Goal: Task Accomplishment & Management: Use online tool/utility

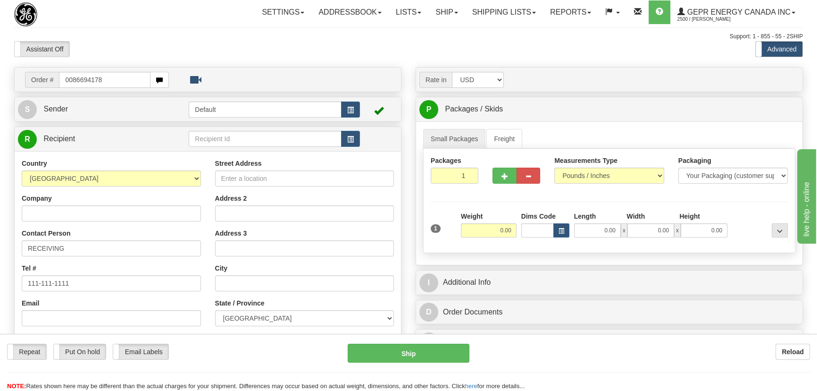
click at [72, 82] on input "0086694178" at bounding box center [105, 80] width 92 height 16
type input "86694178"
click at [171, 47] on body "Training Course Close Toggle navigation Settings Shipping Preferences New Recip…" at bounding box center [411, 195] width 823 height 391
click at [73, 80] on input "0086694178" at bounding box center [105, 80] width 92 height 16
type input "86694178"
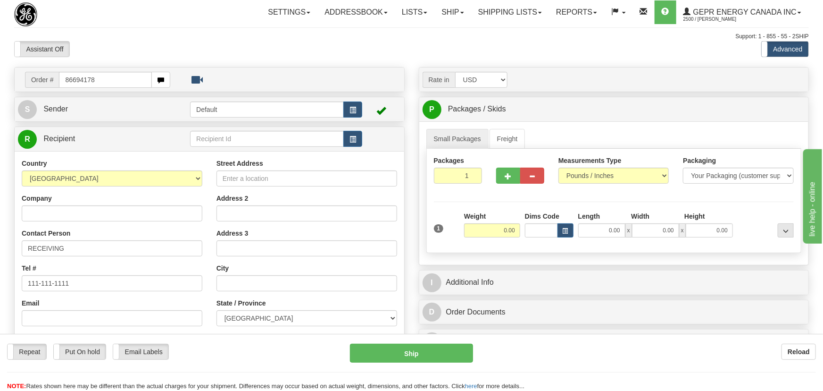
click at [147, 47] on body "Training Course Close Toggle navigation Settings Shipping Preferences New Recip…" at bounding box center [411, 195] width 823 height 391
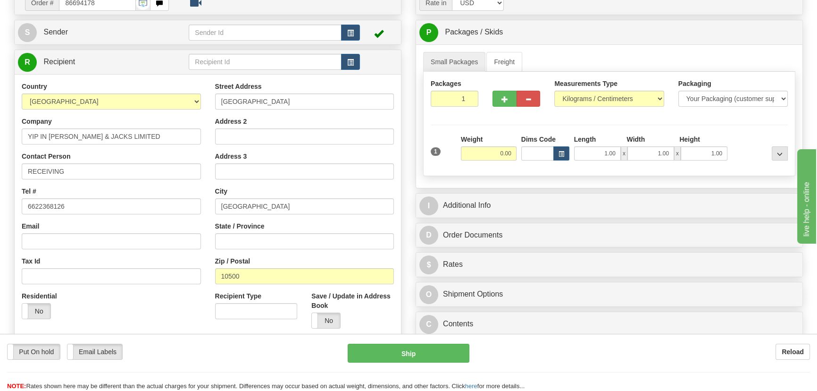
scroll to position [85, 0]
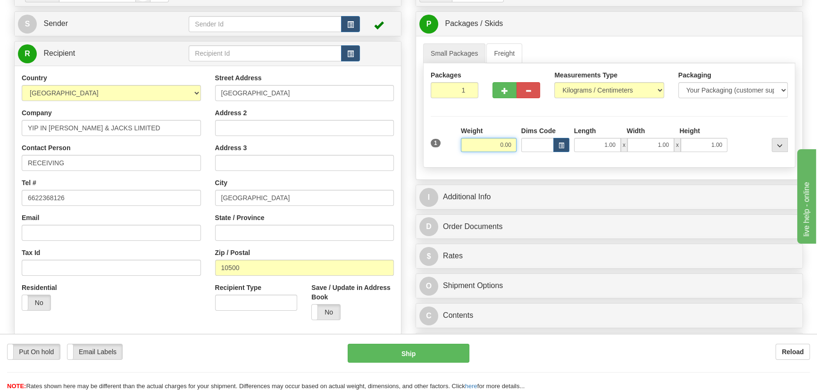
drag, startPoint x: 490, startPoint y: 146, endPoint x: 502, endPoint y: 149, distance: 12.6
click at [505, 150] on input "0.00" at bounding box center [489, 145] width 56 height 14
drag, startPoint x: 494, startPoint y: 147, endPoint x: 517, endPoint y: 154, distance: 23.7
click at [517, 154] on div "Weight 0.00" at bounding box center [488, 142] width 60 height 33
type input "40.00"
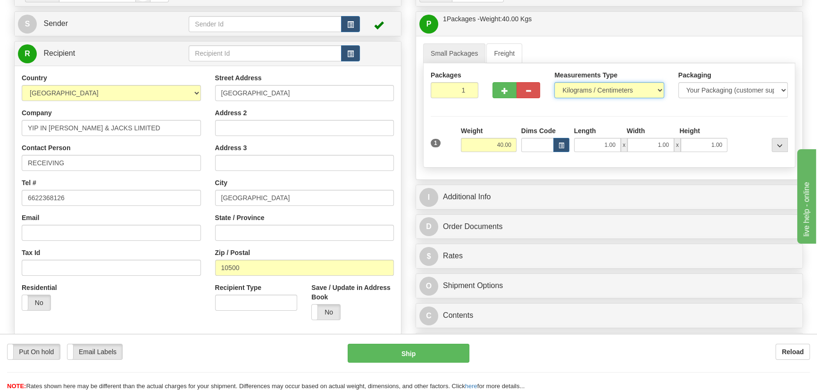
click at [634, 88] on select "Pounds / Inches Kilograms / Centimeters" at bounding box center [608, 90] width 109 height 16
select select "0"
click at [554, 82] on select "Pounds / Inches Kilograms / Centimeters" at bounding box center [608, 90] width 109 height 16
click at [734, 115] on div "Packages 1 1 Measurements Type" at bounding box center [609, 115] width 372 height 104
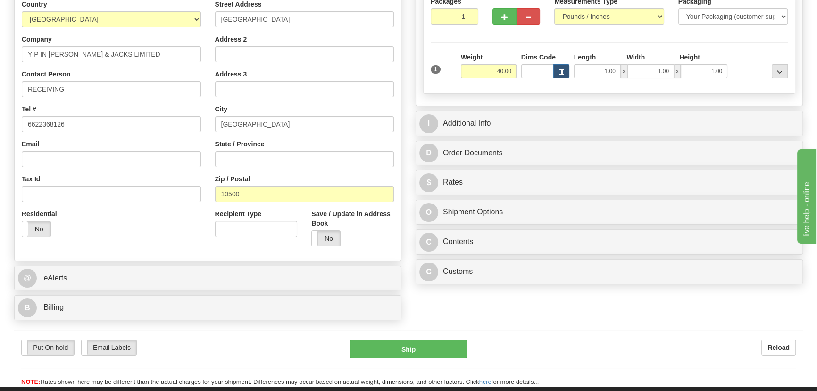
scroll to position [171, 0]
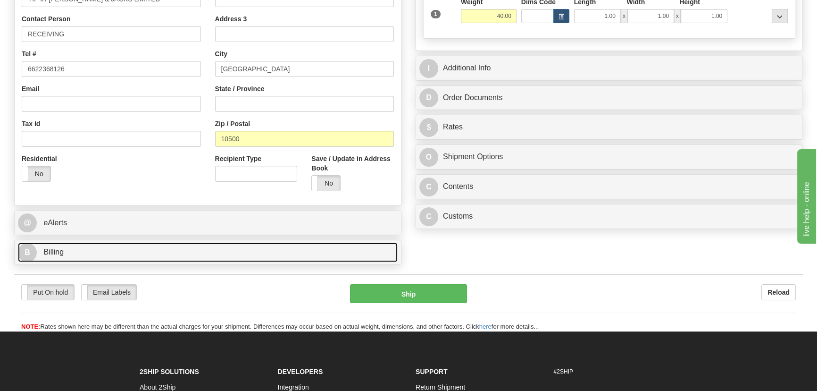
click at [184, 249] on link "B Billing" at bounding box center [208, 251] width 380 height 19
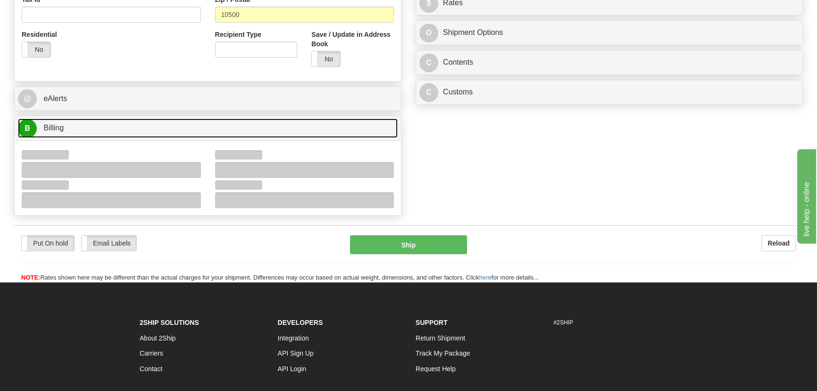
scroll to position [343, 0]
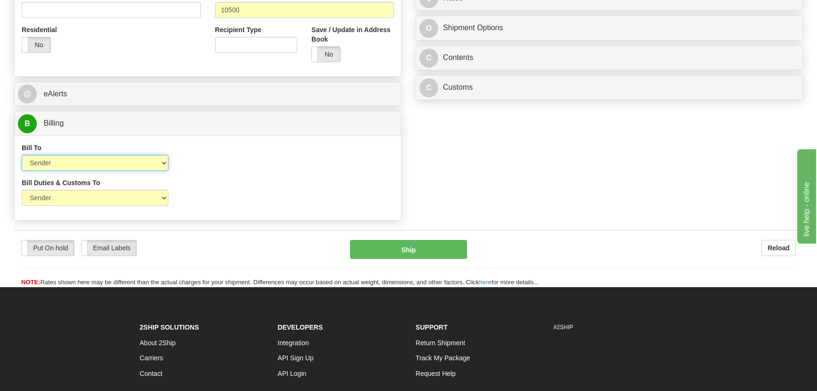
click at [95, 165] on select "Sender Recipient Third Party Collect" at bounding box center [95, 163] width 147 height 16
select select "2"
click at [22, 155] on select "Sender Recipient Third Party Collect" at bounding box center [95, 163] width 147 height 16
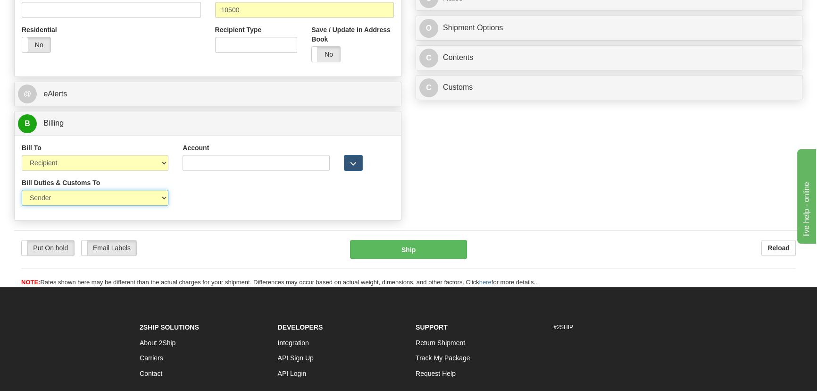
click at [87, 198] on select "Sender Recipient Third Party" at bounding box center [95, 198] width 147 height 16
select select "2"
click at [22, 190] on select "Sender Recipient Third Party" at bounding box center [95, 198] width 147 height 16
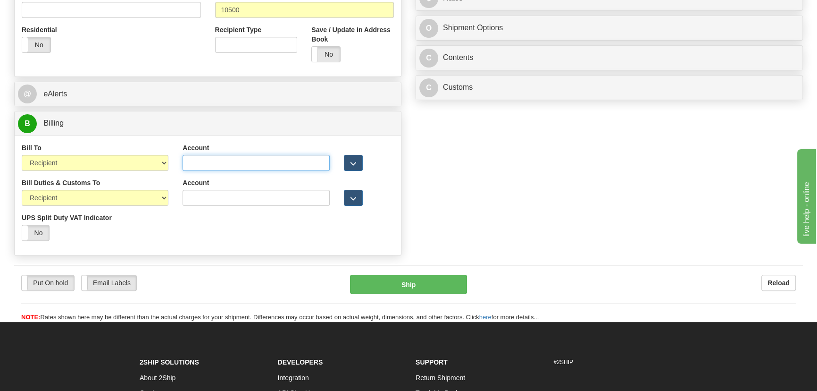
drag, startPoint x: 215, startPoint y: 158, endPoint x: 209, endPoint y: 195, distance: 37.7
click at [215, 158] on input "Account" at bounding box center [256, 163] width 147 height 16
paste input "262522016"
type input "262522016"
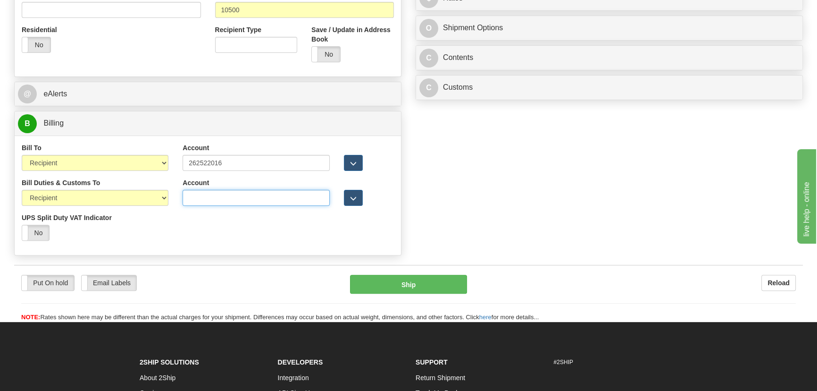
click at [209, 195] on input "Account" at bounding box center [256, 198] width 147 height 16
paste input "262522016"
type input "262522016"
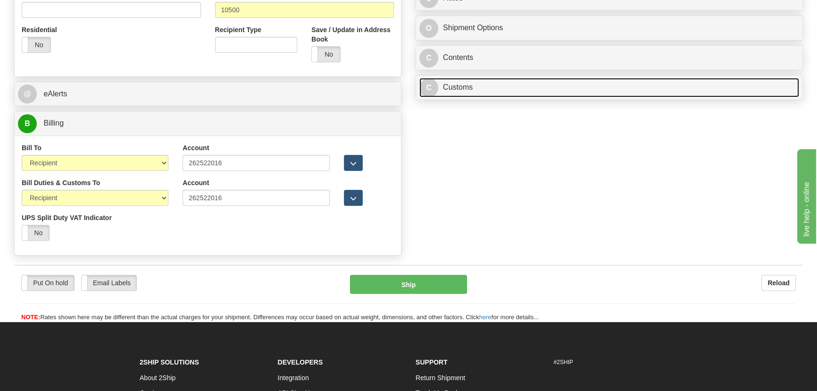
click at [544, 88] on link "C Customs" at bounding box center [609, 87] width 380 height 19
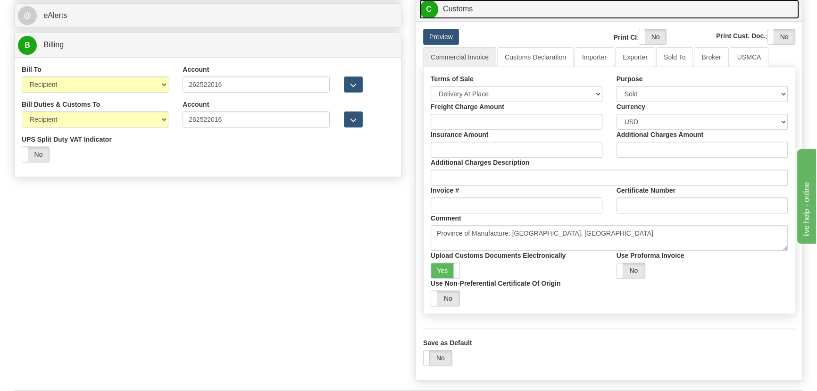
scroll to position [429, 0]
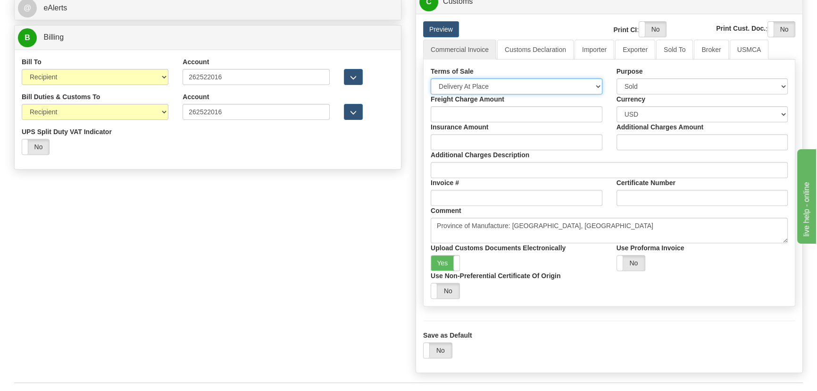
click at [486, 88] on select "Free Carrier Free On Board Ex Works Delivered Duty Unpaid Delivered Duty Paid C…" at bounding box center [517, 86] width 172 height 16
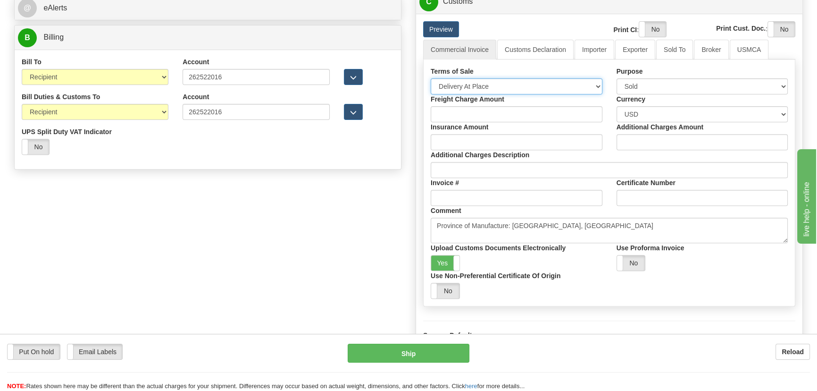
select select "7"
click at [431, 78] on select "Free Carrier Free On Board Ex Works Delivered Duty Unpaid Delivered Duty Paid C…" at bounding box center [517, 86] width 172 height 16
click at [591, 55] on link "Importer" at bounding box center [594, 50] width 40 height 20
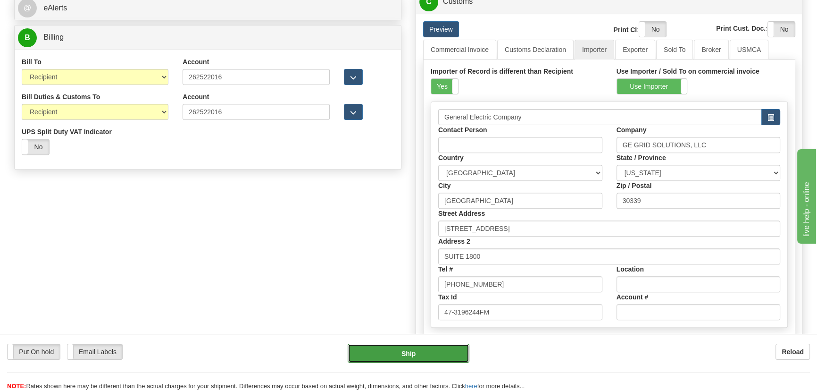
click at [419, 352] on button "Ship" at bounding box center [409, 352] width 122 height 19
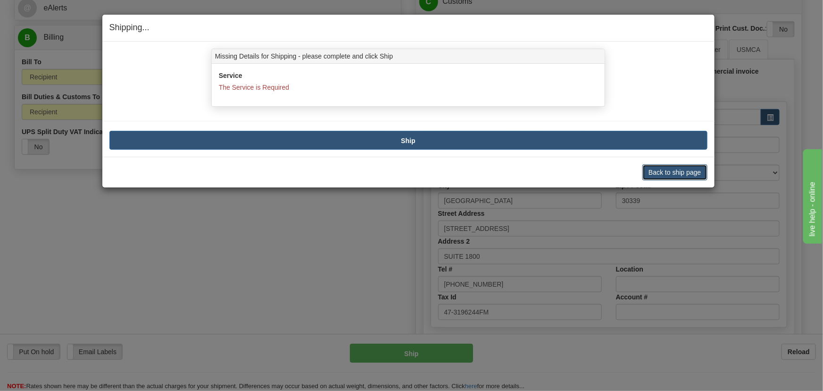
click at [677, 177] on button "Back to ship page" at bounding box center [674, 172] width 65 height 16
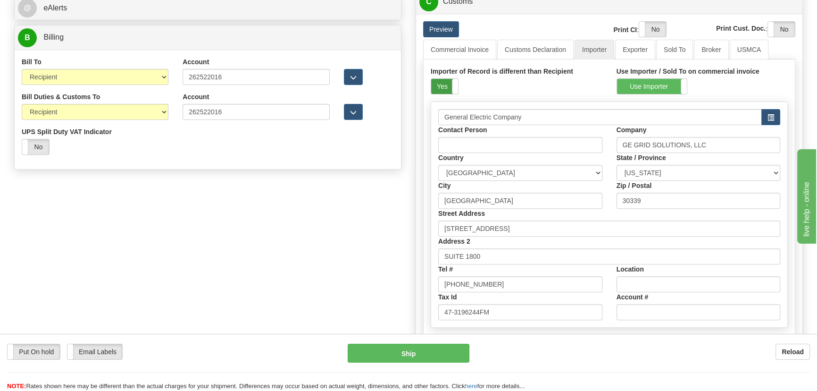
click at [450, 86] on label "Yes" at bounding box center [444, 86] width 27 height 15
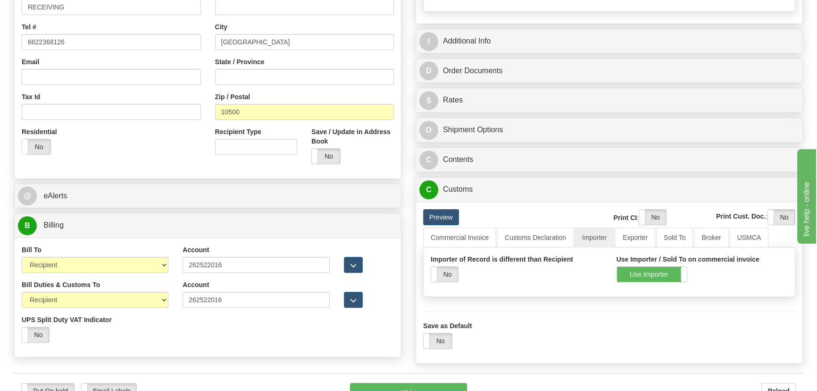
scroll to position [214, 0]
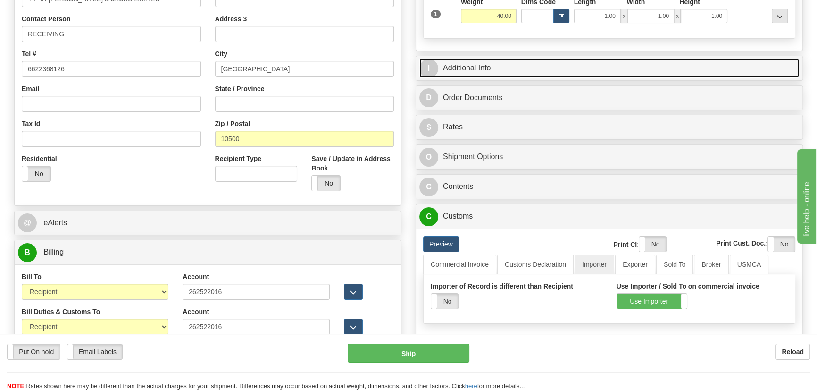
click at [666, 70] on link "I Additional Info" at bounding box center [609, 67] width 380 height 19
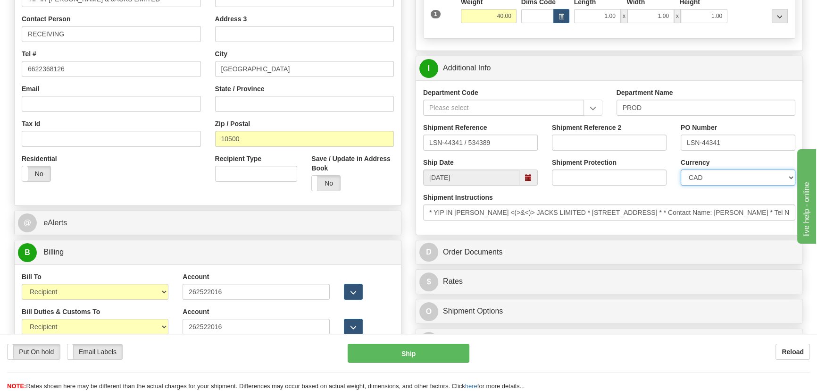
click at [724, 175] on select "CAD USD EUR ZAR RON ANG ARN AUD AUS AWG BBD BFR BGN BHD BMD BND BRC BRL CHP CKZ…" at bounding box center [738, 177] width 115 height 16
select select "1"
click at [681, 169] on select "CAD USD EUR ZAR RON ANG ARN AUD AUS AWG BBD BFR BGN BHD BMD BND BRC BRL CHP CKZ…" at bounding box center [738, 177] width 115 height 16
click at [585, 142] on input "Shipment Reference 2" at bounding box center [609, 142] width 115 height 16
drag, startPoint x: 604, startPoint y: 142, endPoint x: 531, endPoint y: 142, distance: 72.6
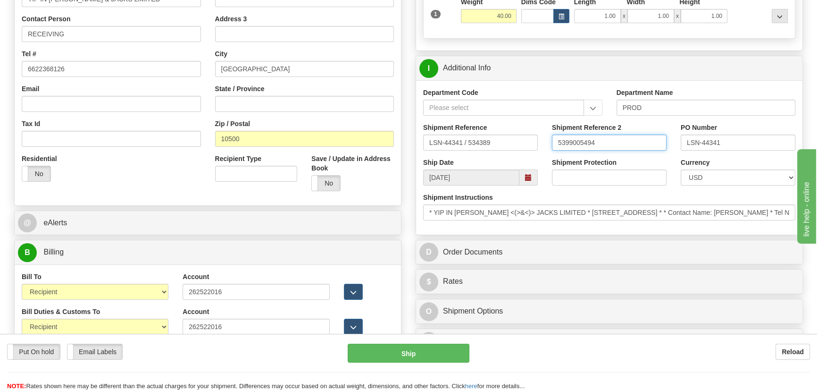
click at [531, 142] on div "Shipment Reference LSN-44341 / 534389 Shipment Reference 2 5399005494 PO Number…" at bounding box center [609, 140] width 386 height 35
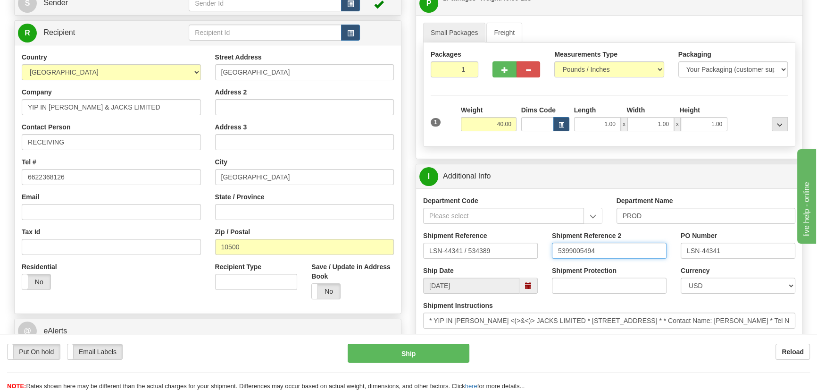
scroll to position [85, 0]
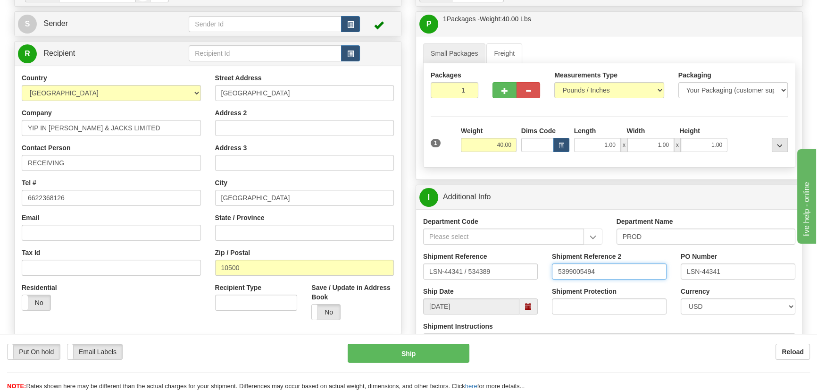
type input "5399005494"
drag, startPoint x: 309, startPoint y: 92, endPoint x: 163, endPoint y: 85, distance: 146.3
click at [166, 86] on div "Country AFGHANISTAN ALAND ISLANDS ALBANIA ALGERIA AMERICAN SAMOA ANDORRA ANGOLA…" at bounding box center [208, 200] width 386 height 254
paste input "523 Mahaprutharam Road"
type input "523 Mahaprutharam Road"
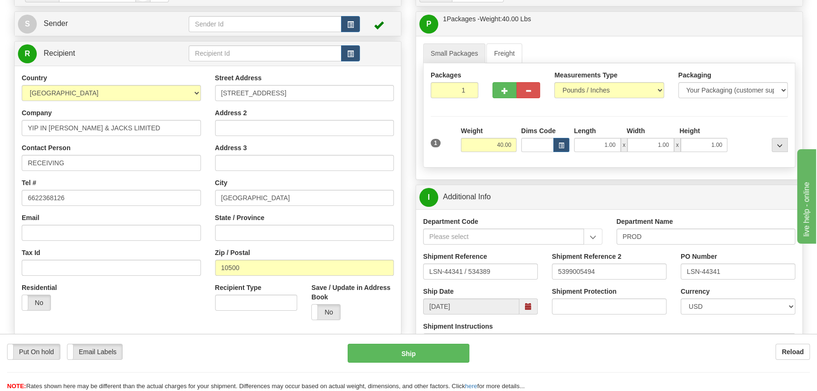
drag, startPoint x: 606, startPoint y: 262, endPoint x: 612, endPoint y: 266, distance: 6.8
click at [606, 262] on div "Shipment Reference 2 5399005494" at bounding box center [609, 265] width 115 height 28
drag, startPoint x: 617, startPoint y: 270, endPoint x: 552, endPoint y: 269, distance: 65.1
click at [552, 269] on input "5399005494" at bounding box center [609, 271] width 115 height 16
click at [80, 163] on input "RECEIVING" at bounding box center [111, 163] width 179 height 16
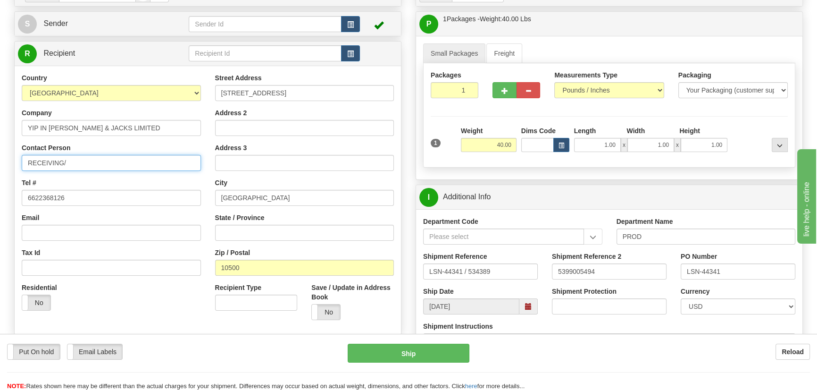
paste input "Supasiri Nilnoppakhun"
type input "RECEIVING/Supasiri Nilnoppakhun"
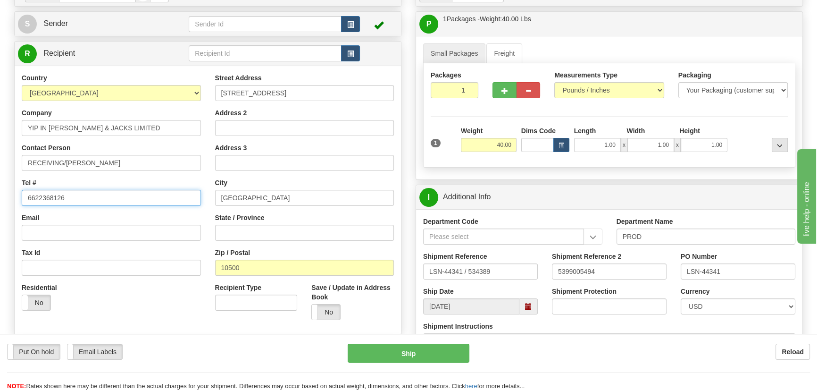
drag, startPoint x: 78, startPoint y: 197, endPoint x: 0, endPoint y: 197, distance: 77.8
click at [0, 197] on div "Toggle navigation Settings Shipping Preferences Fields Preferences New" at bounding box center [408, 320] width 817 height 811
paste input "02 3538600"
type input "66 02 3538600"
drag, startPoint x: 616, startPoint y: 266, endPoint x: 538, endPoint y: 262, distance: 78.9
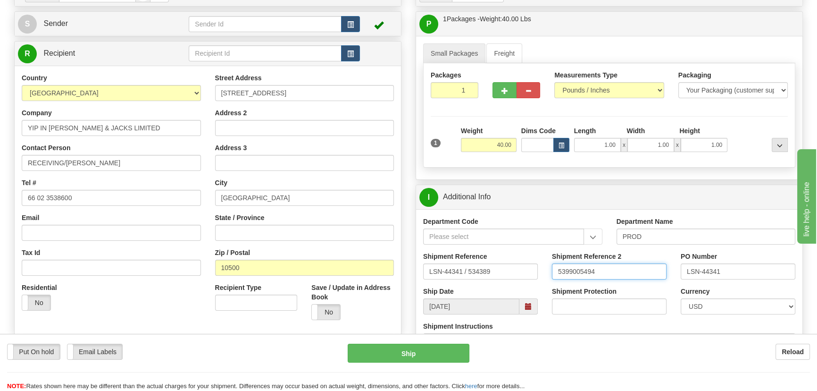
click at [538, 263] on div "Shipment Reference LSN-44341 / 534389 Shipment Reference 2 5399005494 PO Number…" at bounding box center [609, 268] width 386 height 35
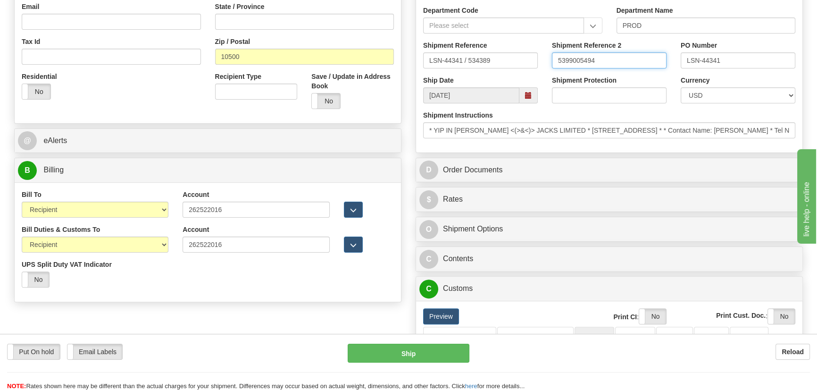
scroll to position [300, 0]
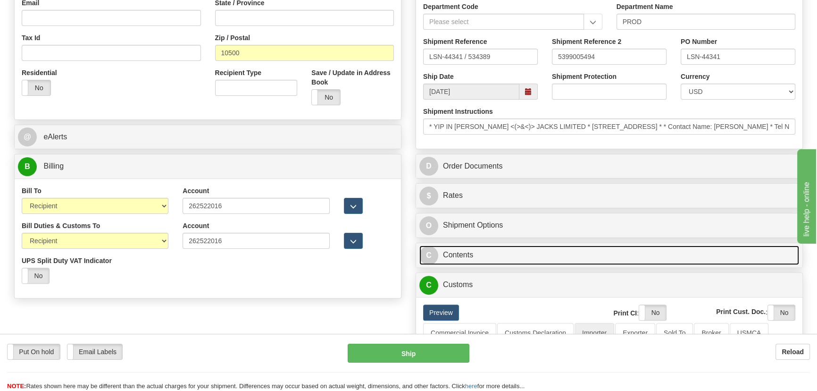
click at [620, 250] on link "C Contents" at bounding box center [609, 254] width 380 height 19
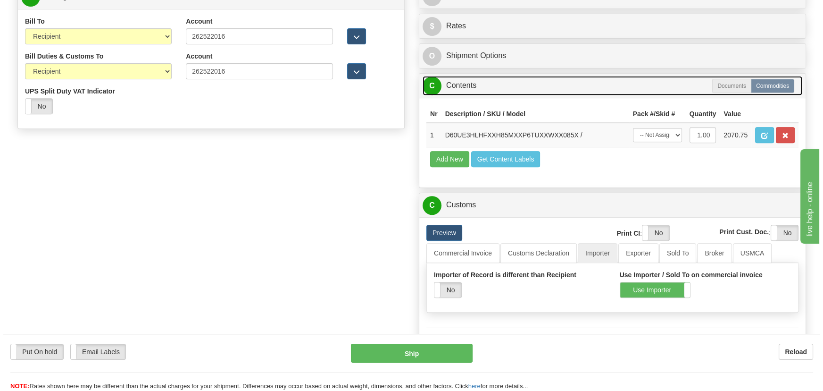
scroll to position [472, 0]
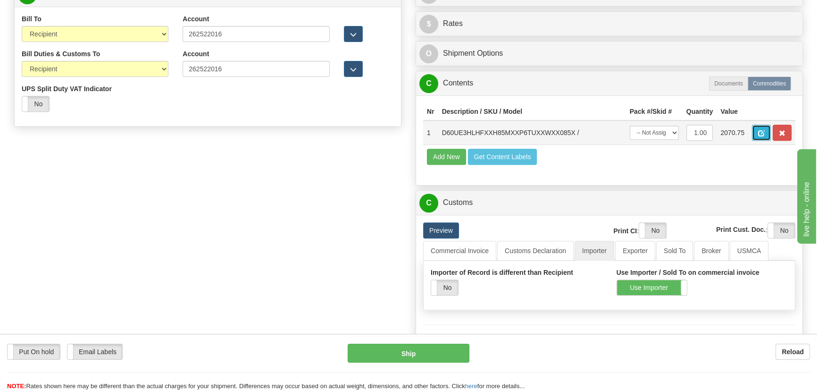
click at [762, 133] on span "button" at bounding box center [761, 133] width 7 height 6
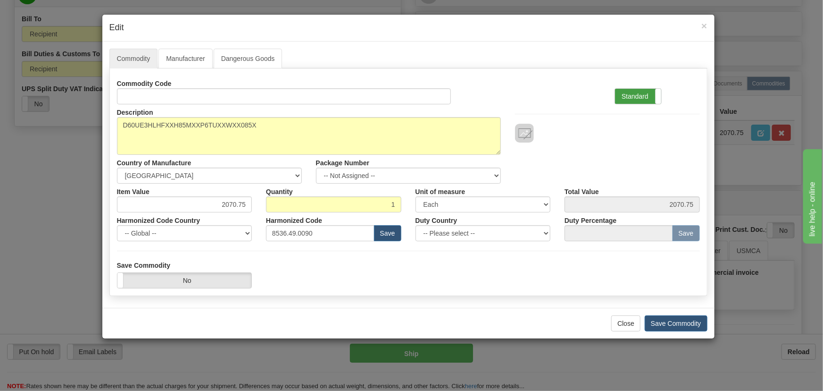
click at [634, 93] on label "Standard" at bounding box center [638, 96] width 46 height 15
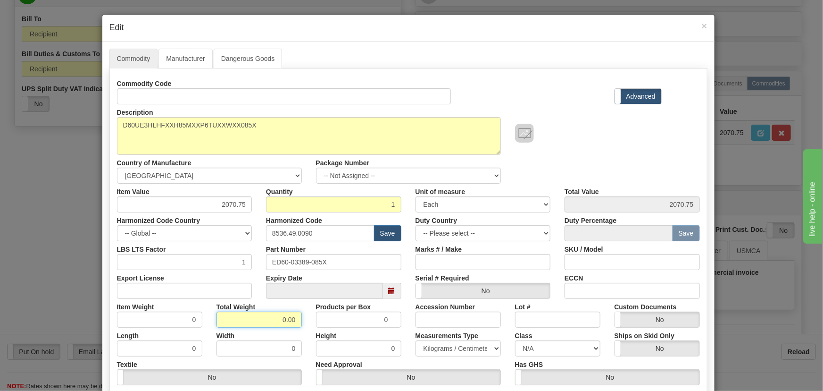
drag, startPoint x: 266, startPoint y: 321, endPoint x: 291, endPoint y: 330, distance: 26.0
click at [291, 329] on div "Commodity Code Standard Advanced Description D60UE3HLHFXXH85MXXP6TUXXWXX085X Co…" at bounding box center [408, 244] width 583 height 338
type input "1"
type input "1.0000"
click at [299, 334] on div "Width 0" at bounding box center [259, 341] width 100 height 29
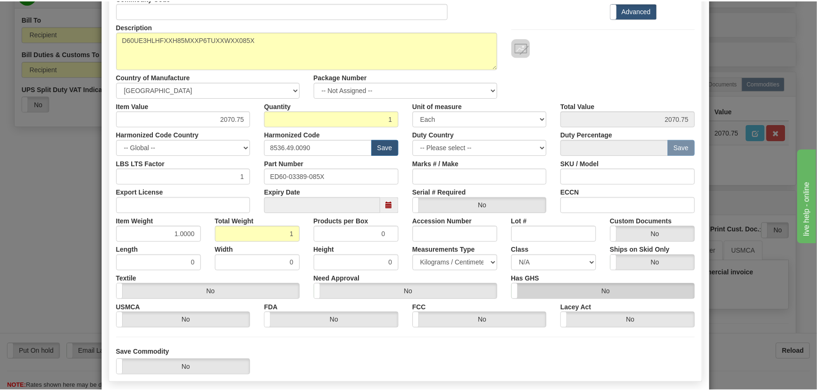
scroll to position [128, 0]
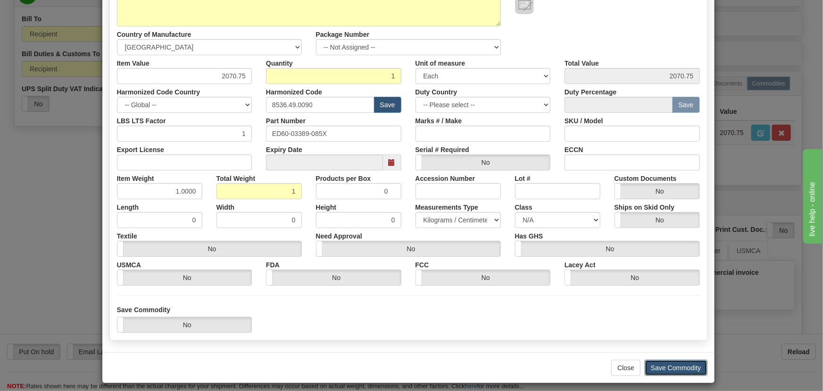
click at [677, 370] on button "Save Commodity" at bounding box center [676, 367] width 63 height 16
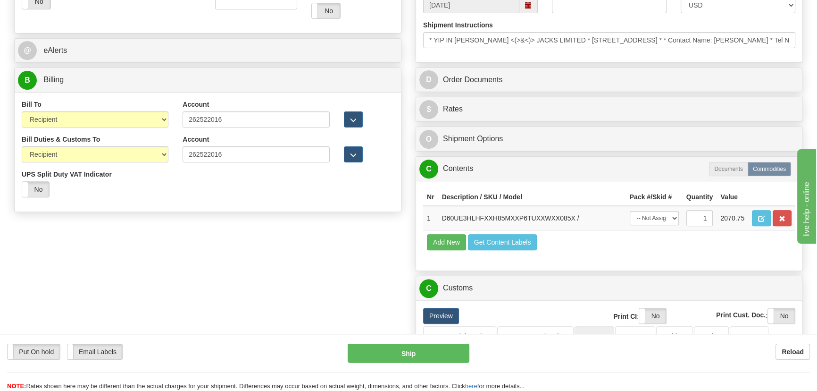
scroll to position [386, 0]
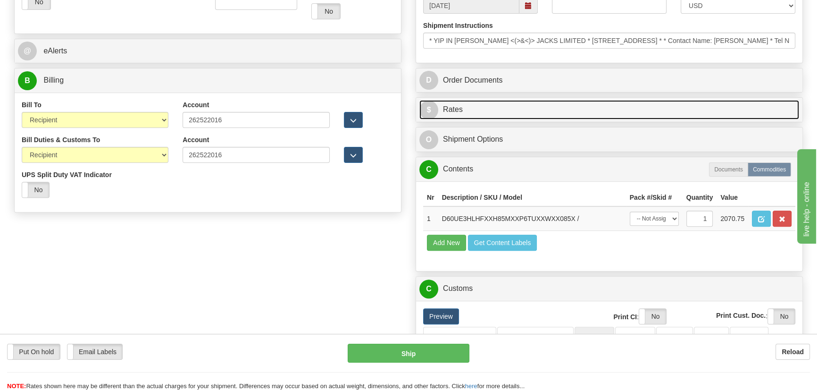
click at [701, 104] on link "$ Rates" at bounding box center [609, 109] width 380 height 19
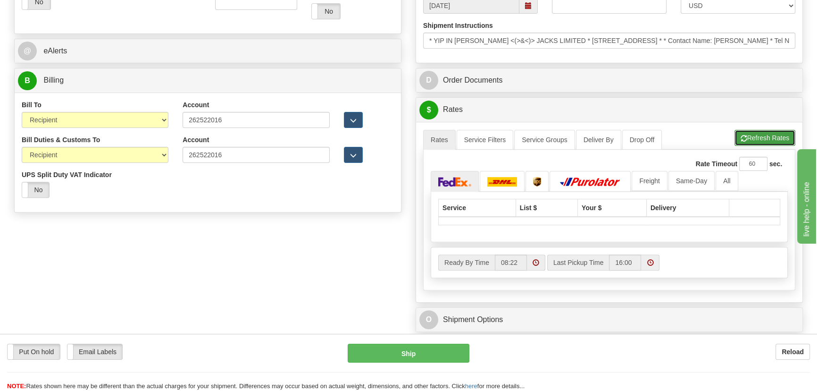
click at [752, 139] on button "Refresh Rates" at bounding box center [764, 138] width 61 height 16
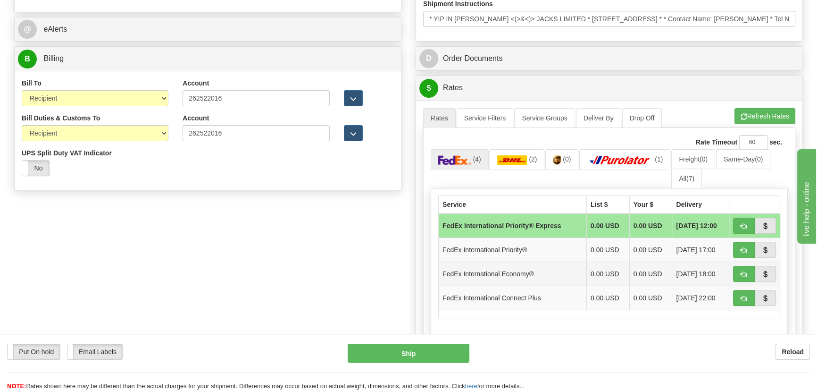
scroll to position [429, 0]
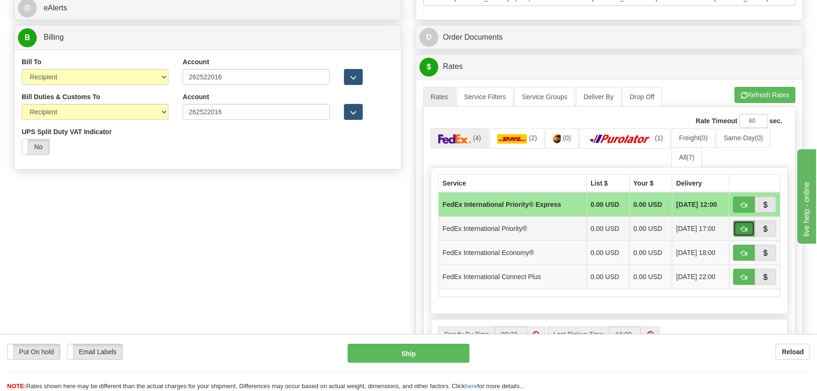
click at [742, 226] on span "button" at bounding box center [744, 229] width 7 height 6
type input "01"
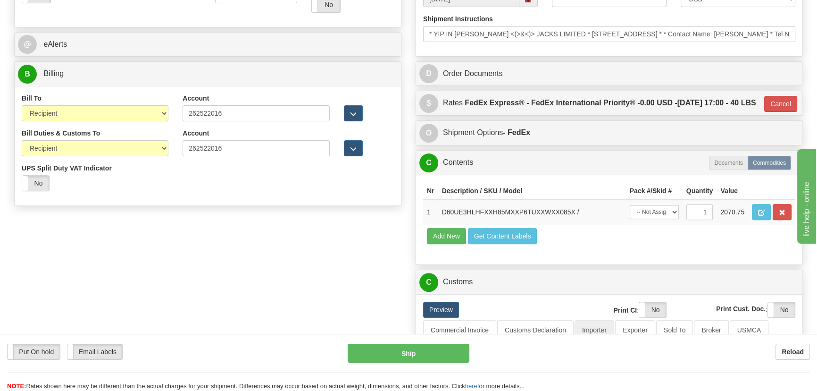
scroll to position [257, 0]
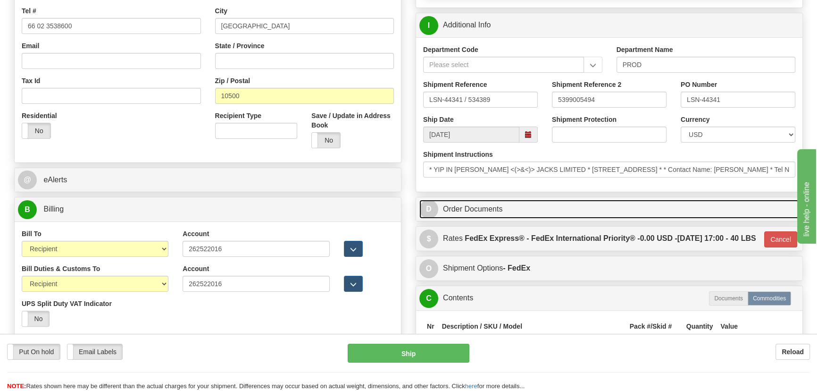
click at [671, 216] on link "D Order Documents" at bounding box center [609, 209] width 380 height 19
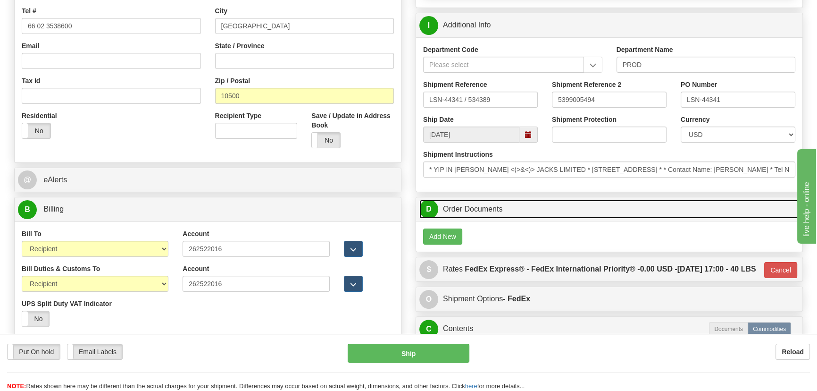
click at [671, 216] on link "D Order Documents" at bounding box center [609, 209] width 380 height 19
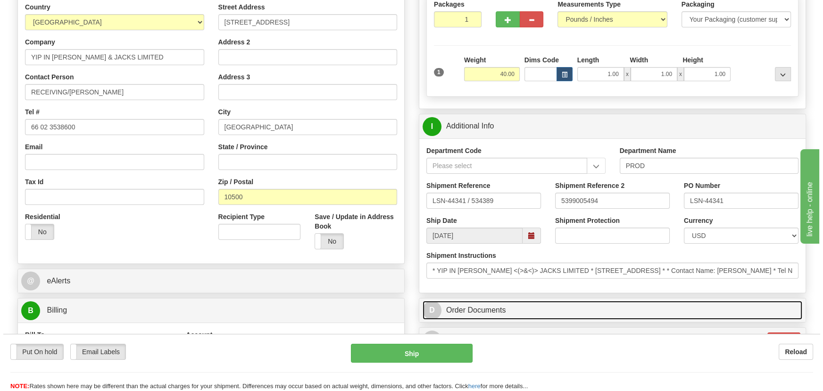
scroll to position [171, 0]
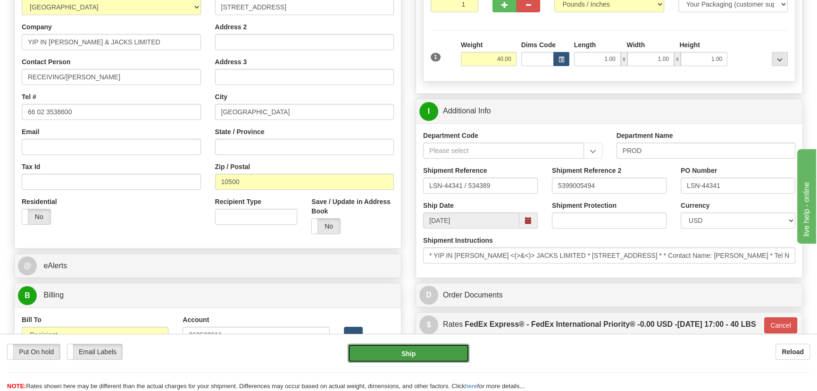
click at [456, 357] on button "Ship" at bounding box center [409, 352] width 122 height 19
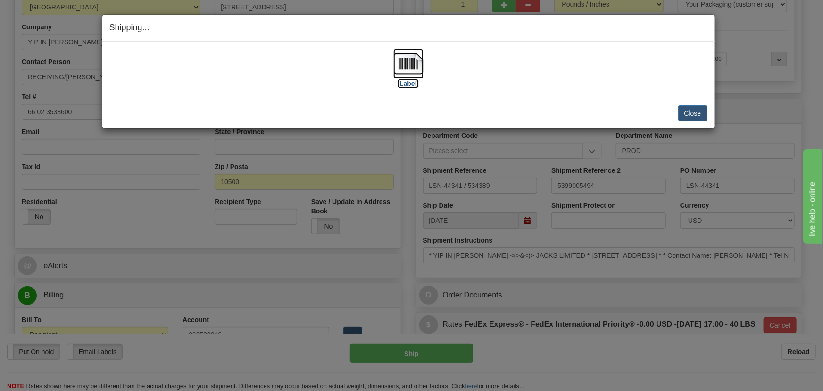
click at [412, 76] on img at bounding box center [408, 64] width 30 height 30
click at [689, 116] on button "Close" at bounding box center [692, 113] width 29 height 16
